Goal: Task Accomplishment & Management: Use online tool/utility

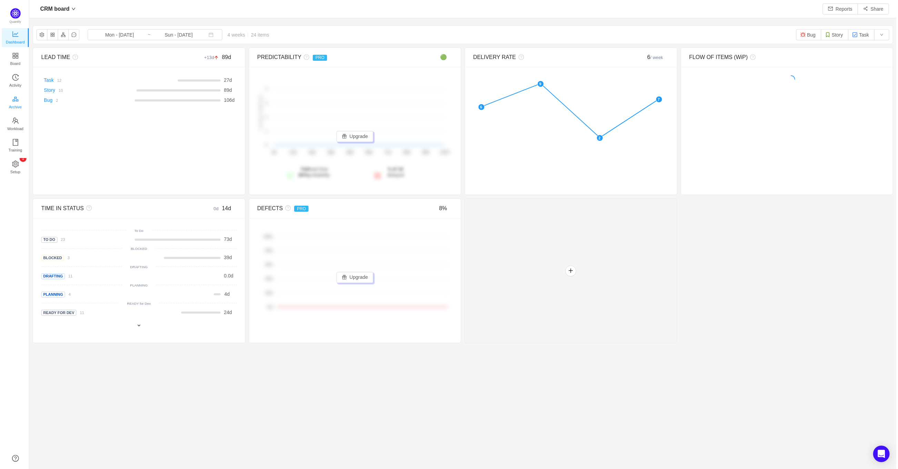
scroll to position [9, 9]
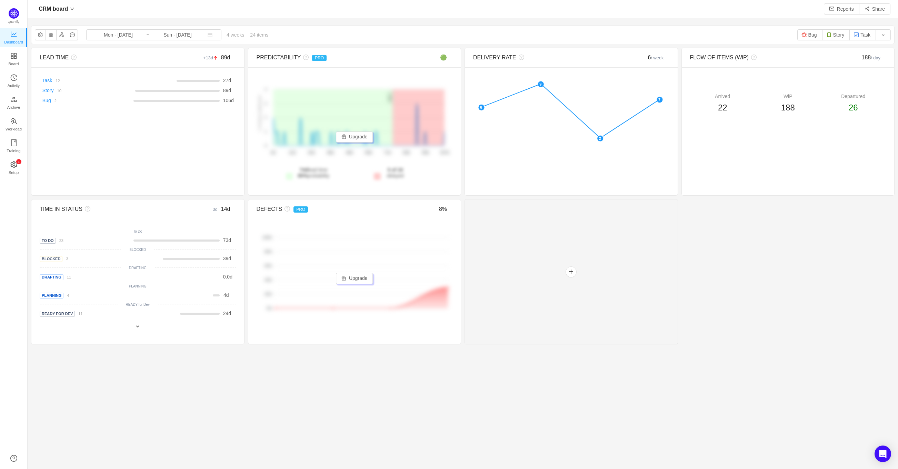
scroll to position [457, 853]
